Goal: Information Seeking & Learning: Learn about a topic

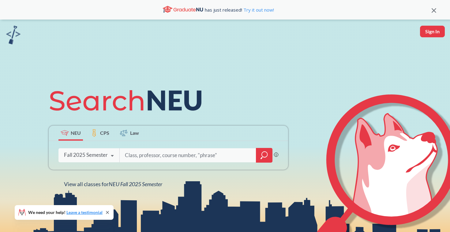
scroll to position [1, 0]
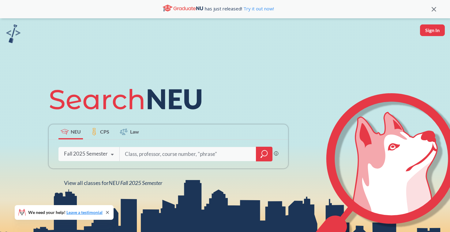
click at [149, 151] on input "search" at bounding box center [187, 154] width 127 height 13
type input "ECON"
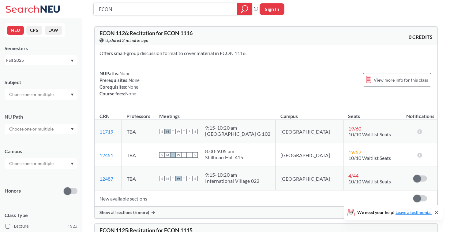
click at [114, 9] on input "ECON" at bounding box center [165, 9] width 134 height 10
type input "ECON 1115"
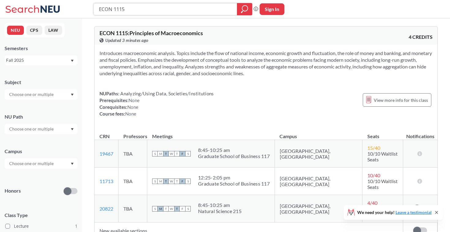
click at [132, 8] on input "ECON 1115" at bounding box center [165, 9] width 134 height 10
type input "ECON 1115-03"
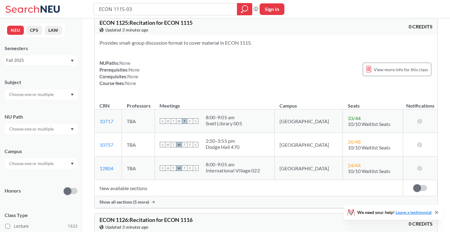
scroll to position [28, 0]
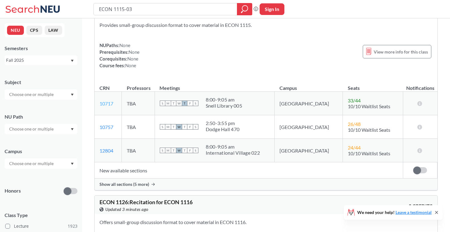
click at [106, 103] on link "10717" at bounding box center [106, 104] width 14 height 6
click at [106, 126] on link "10757" at bounding box center [106, 127] width 14 height 6
click at [105, 150] on link "12804" at bounding box center [106, 151] width 14 height 6
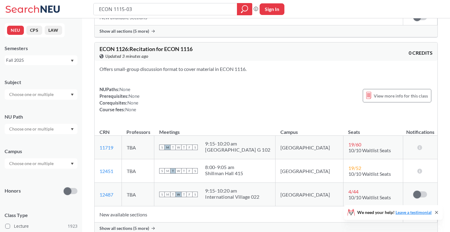
scroll to position [185, 0]
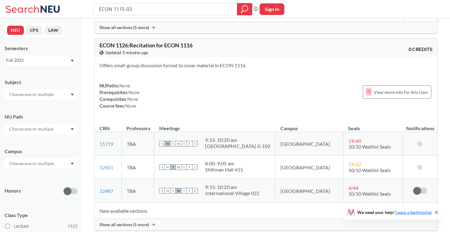
click at [130, 227] on span "Show all sections (5 more)" at bounding box center [124, 225] width 50 height 6
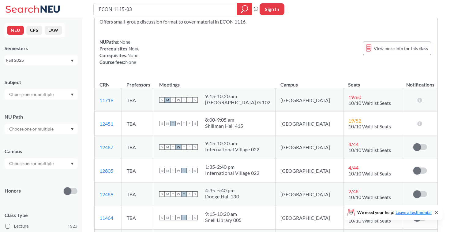
scroll to position [290, 0]
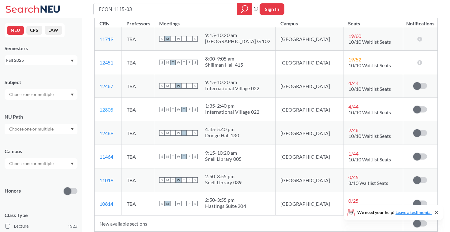
click at [107, 110] on link "12805" at bounding box center [106, 110] width 14 height 6
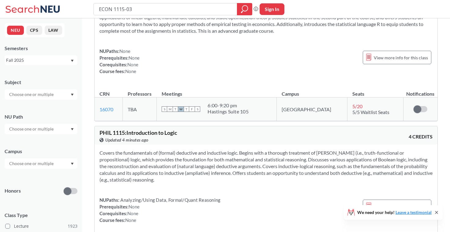
scroll to position [4560, 0]
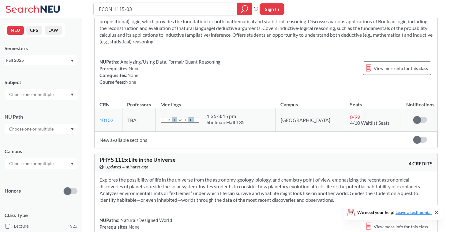
click at [120, 9] on input "ECON 1115-03" at bounding box center [165, 9] width 134 height 10
type input "principles of macro"
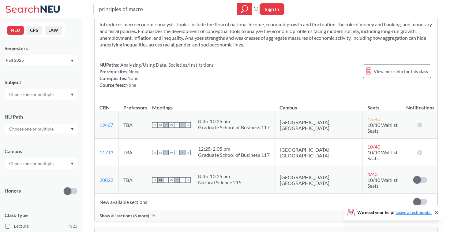
scroll to position [110, 0]
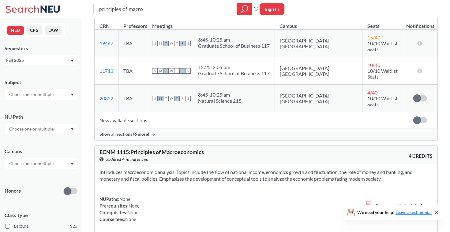
click at [137, 128] on div "Show all sections (6 more)" at bounding box center [266, 134] width 343 height 12
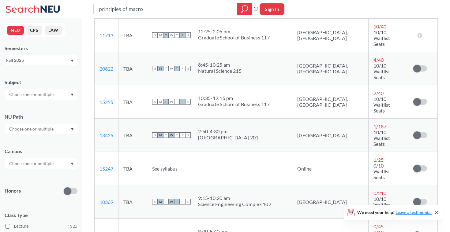
scroll to position [155, 0]
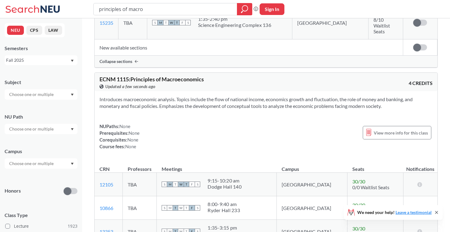
scroll to position [508, 0]
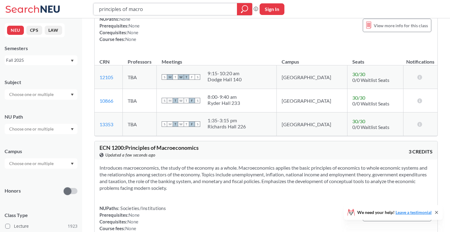
click at [121, 9] on input "principles of macro" at bounding box center [165, 9] width 134 height 10
type input "econ 2315-04"
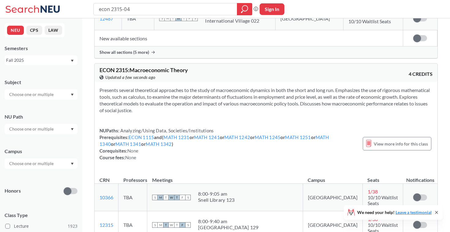
scroll to position [246, 0]
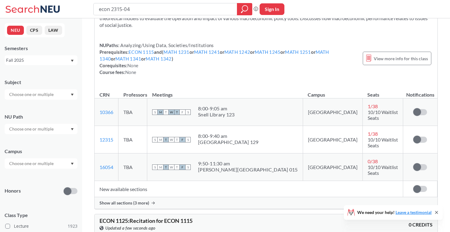
click at [132, 200] on span "Show all sections (3 more)" at bounding box center [124, 203] width 50 height 6
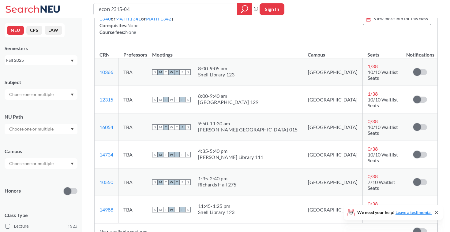
scroll to position [287, 0]
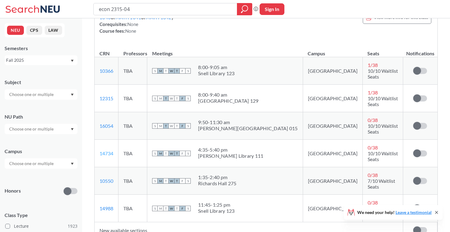
click at [109, 151] on link "14734" at bounding box center [106, 154] width 14 height 6
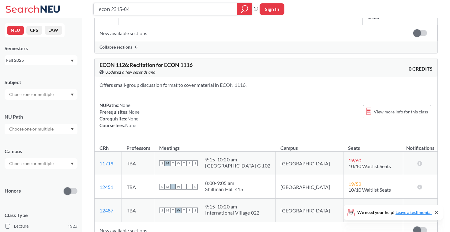
click at [110, 9] on input "econ 2315-04" at bounding box center [165, 9] width 134 height 10
drag, startPoint x: 111, startPoint y: 9, endPoint x: 157, endPoint y: 9, distance: 45.3
click at [157, 9] on input "econ 2315-04" at bounding box center [165, 9] width 134 height 10
type input "econ 5120"
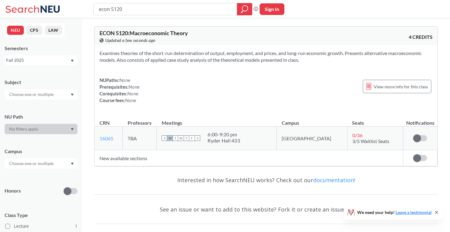
click at [110, 140] on link "16065" at bounding box center [106, 139] width 14 height 6
